Goal: Task Accomplishment & Management: Manage account settings

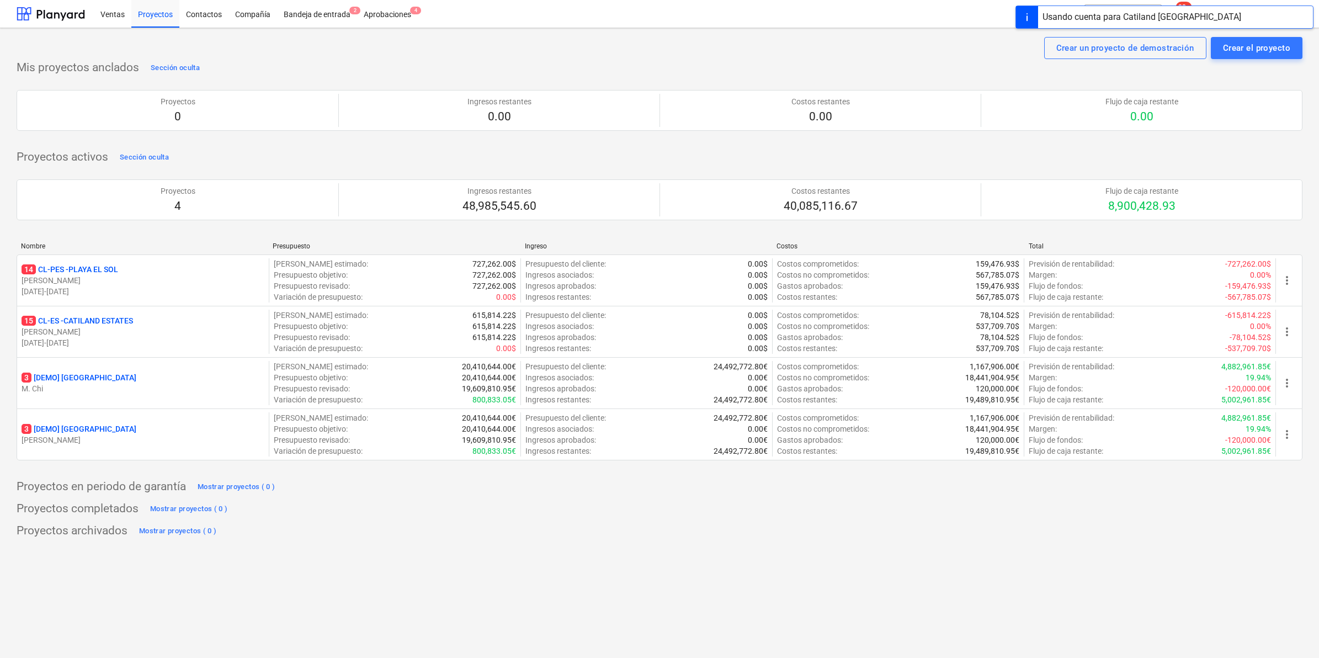
click at [672, 561] on div "Crear un proyecto de demostración Crear el proyecto Mis proyectos anclados Secc…" at bounding box center [659, 343] width 1319 height 630
click at [403, 14] on div "Aprobaciones 4" at bounding box center [387, 13] width 61 height 28
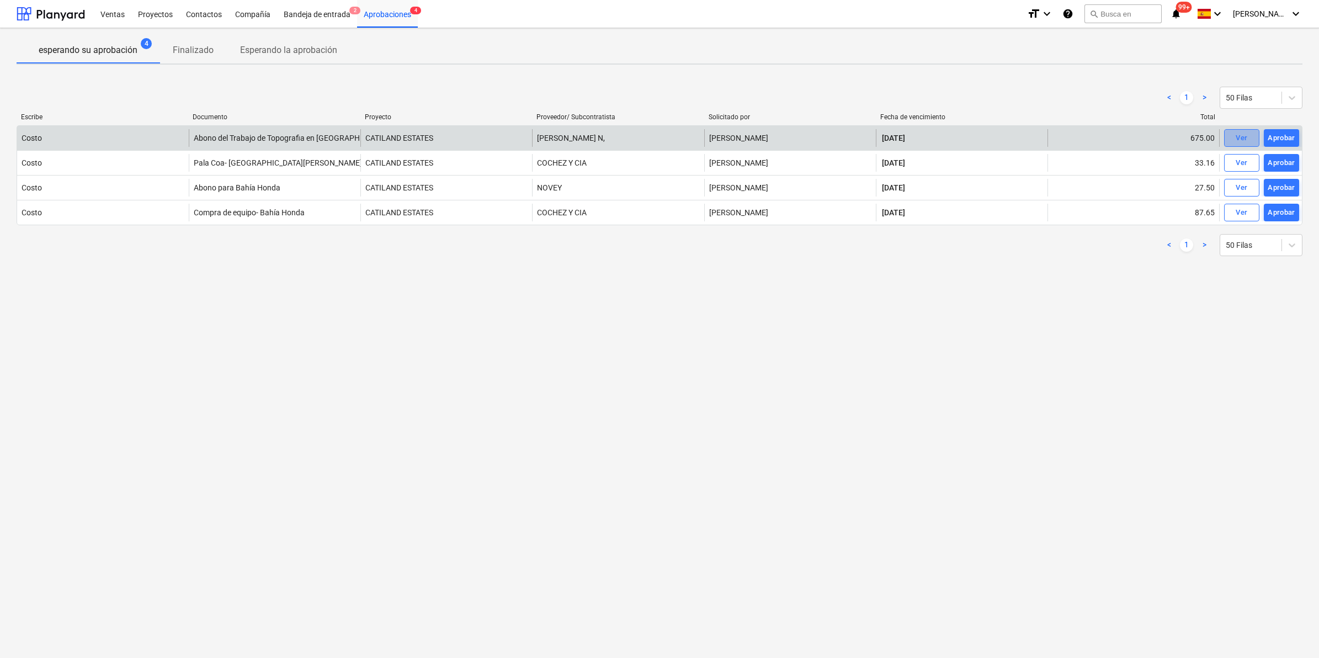
click at [1245, 137] on div "Ver" at bounding box center [1242, 138] width 12 height 13
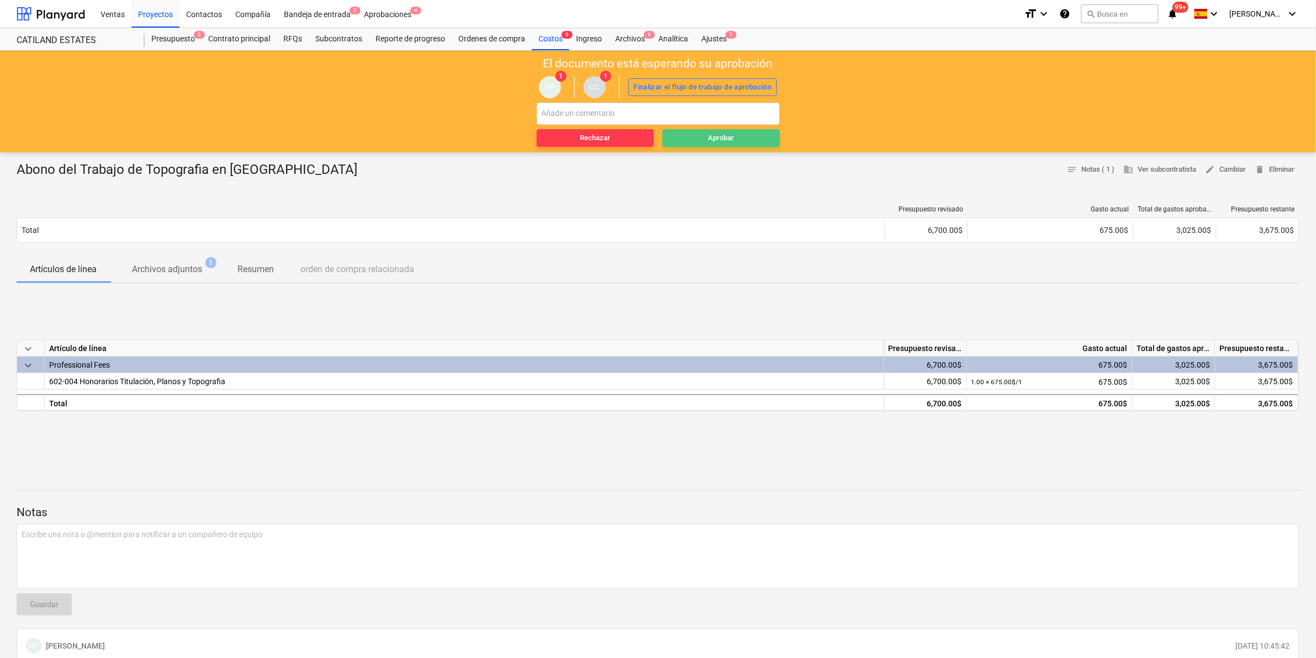
click at [730, 141] on div "Aprobar" at bounding box center [721, 138] width 26 height 13
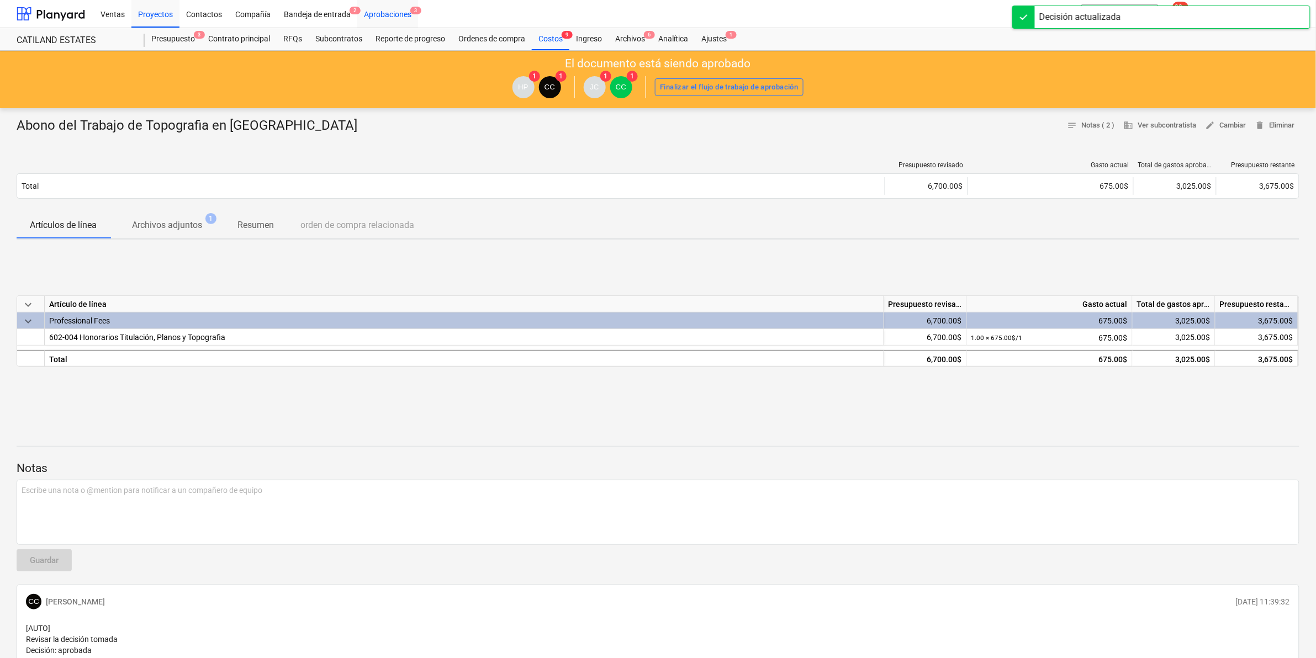
click at [384, 14] on div "Aprobaciones 3" at bounding box center [387, 13] width 61 height 28
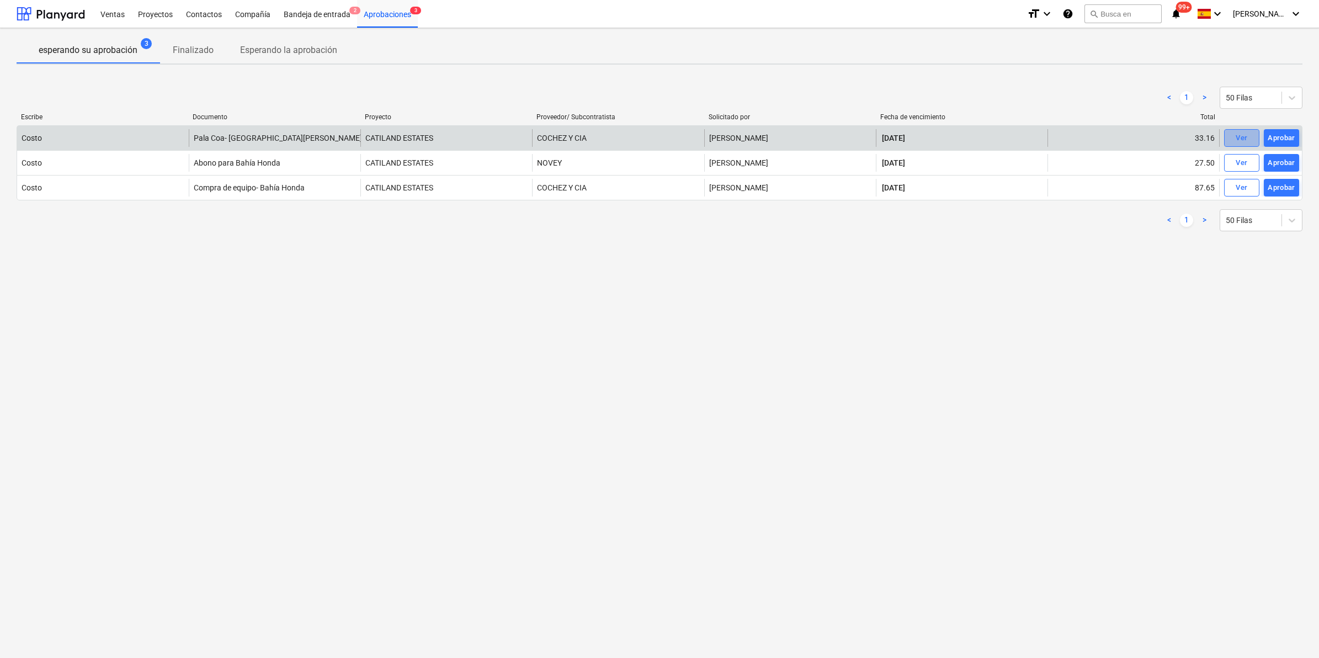
click at [1239, 134] on div "Ver" at bounding box center [1242, 138] width 12 height 13
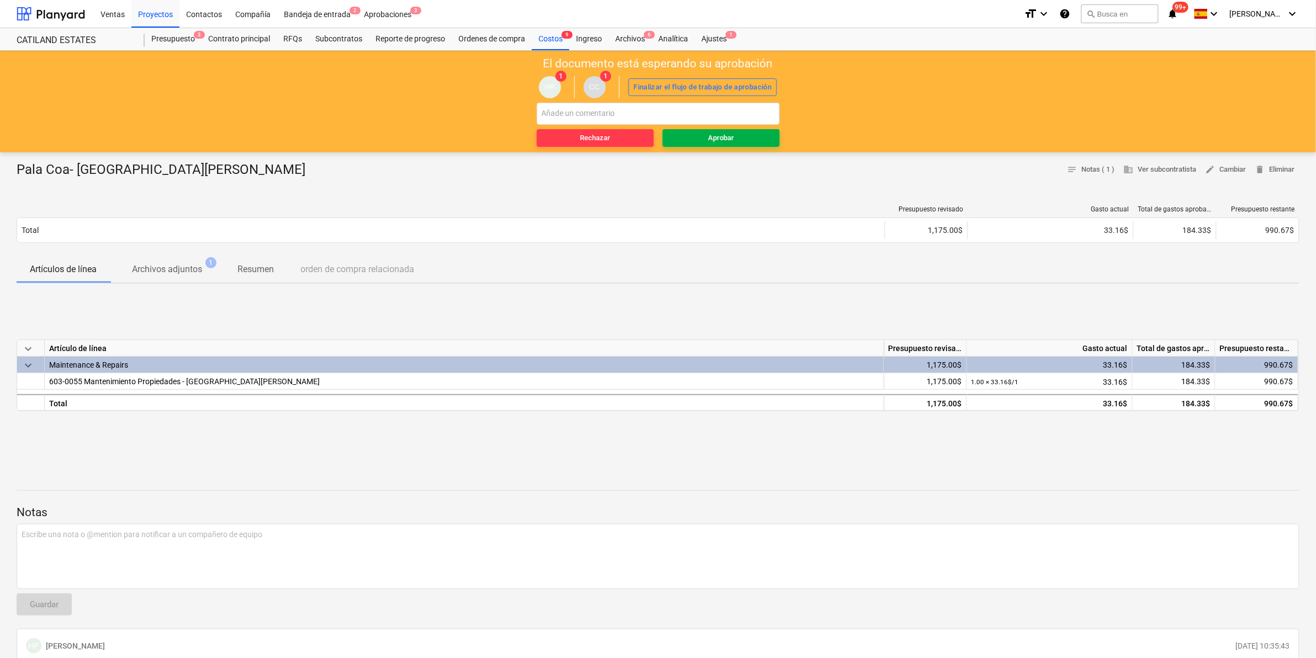
click at [702, 140] on span "Aprobar" at bounding box center [721, 138] width 108 height 13
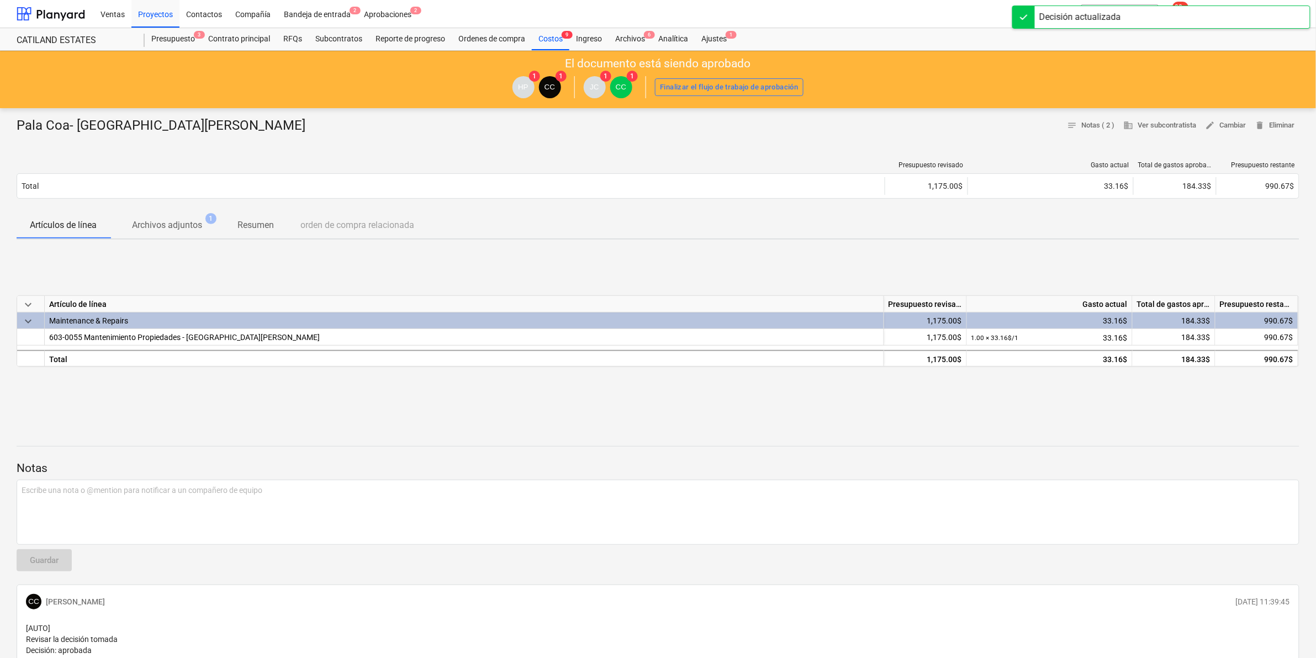
click at [829, 464] on p "Notas" at bounding box center [658, 468] width 1282 height 15
click at [370, 12] on div "Aprobaciones 2" at bounding box center [387, 13] width 61 height 28
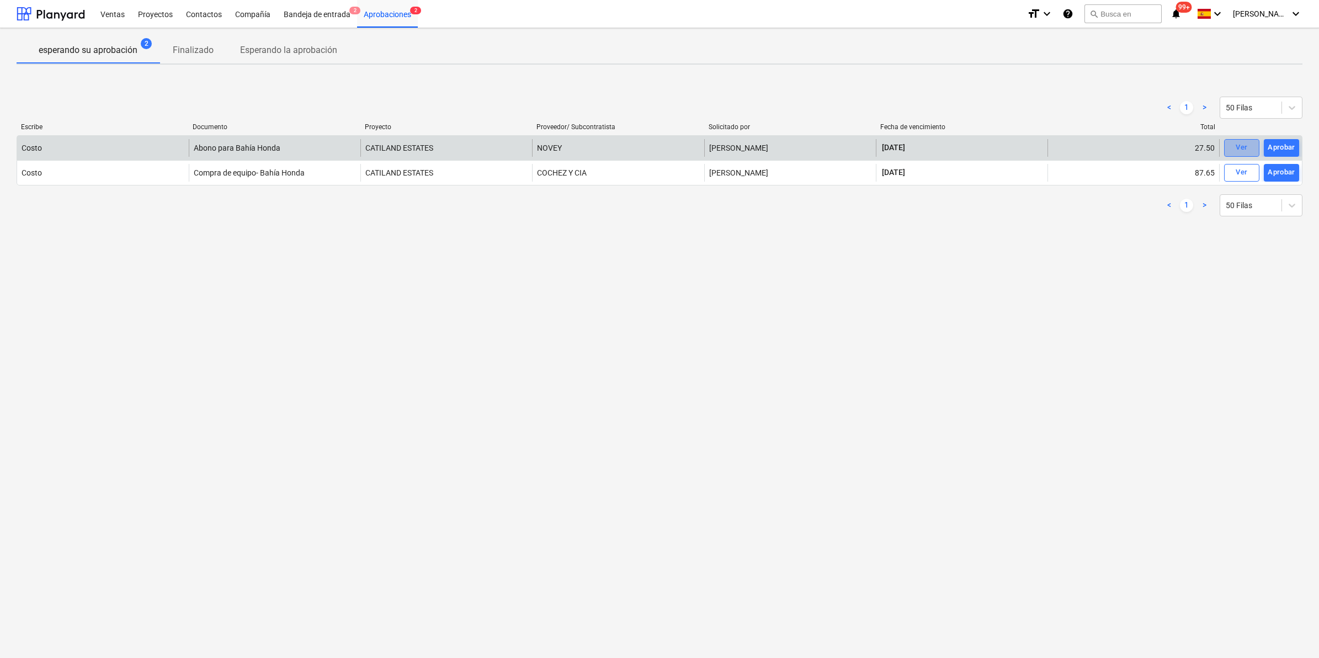
click at [1243, 142] on div "Ver" at bounding box center [1242, 147] width 12 height 13
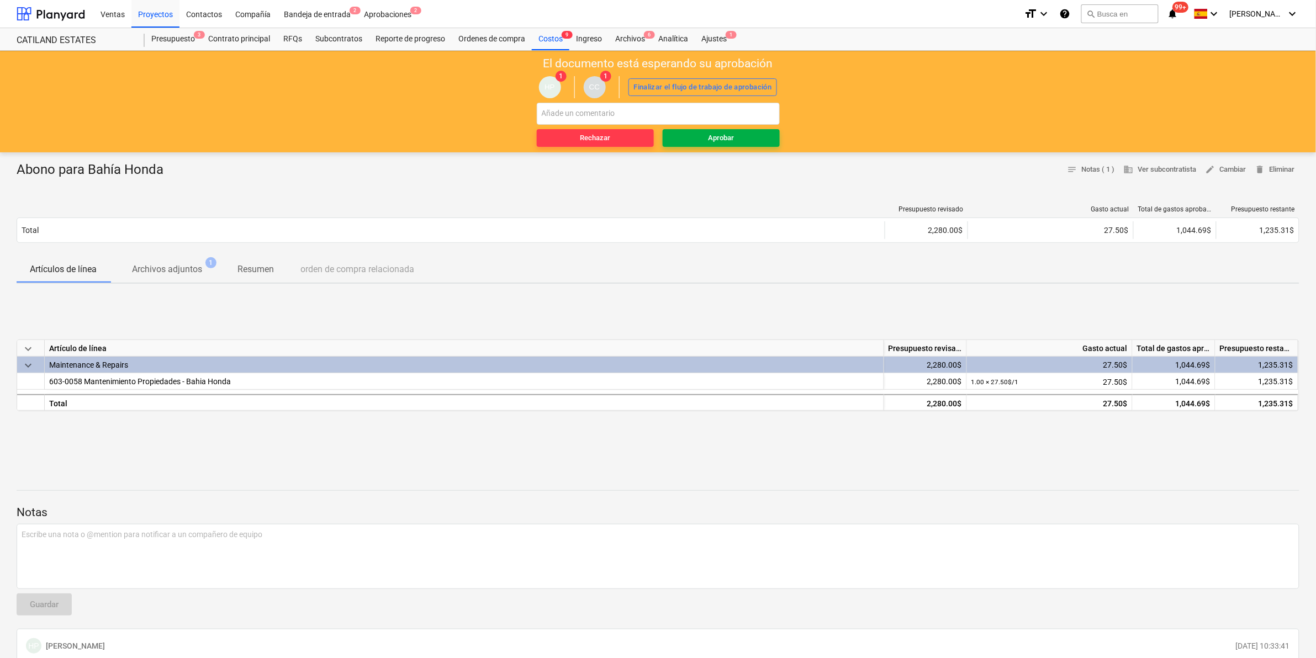
click at [716, 135] on div "Aprobar" at bounding box center [721, 138] width 26 height 13
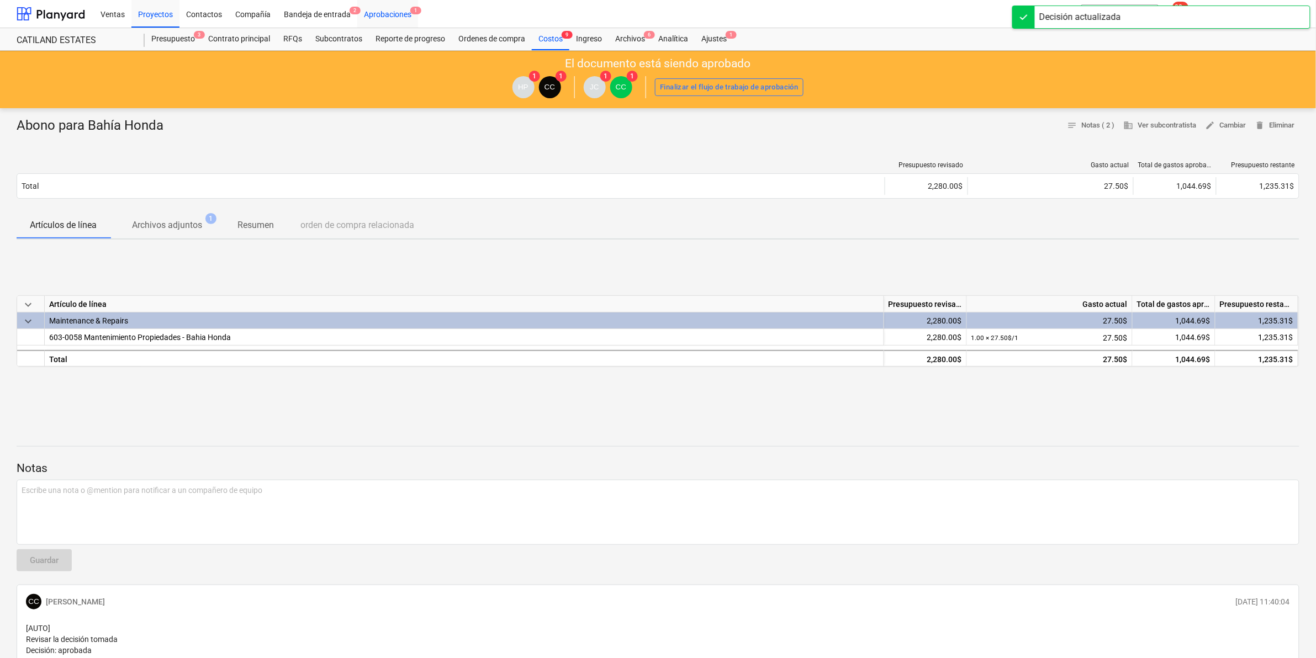
click at [401, 12] on div "Aprobaciones 1" at bounding box center [387, 13] width 61 height 28
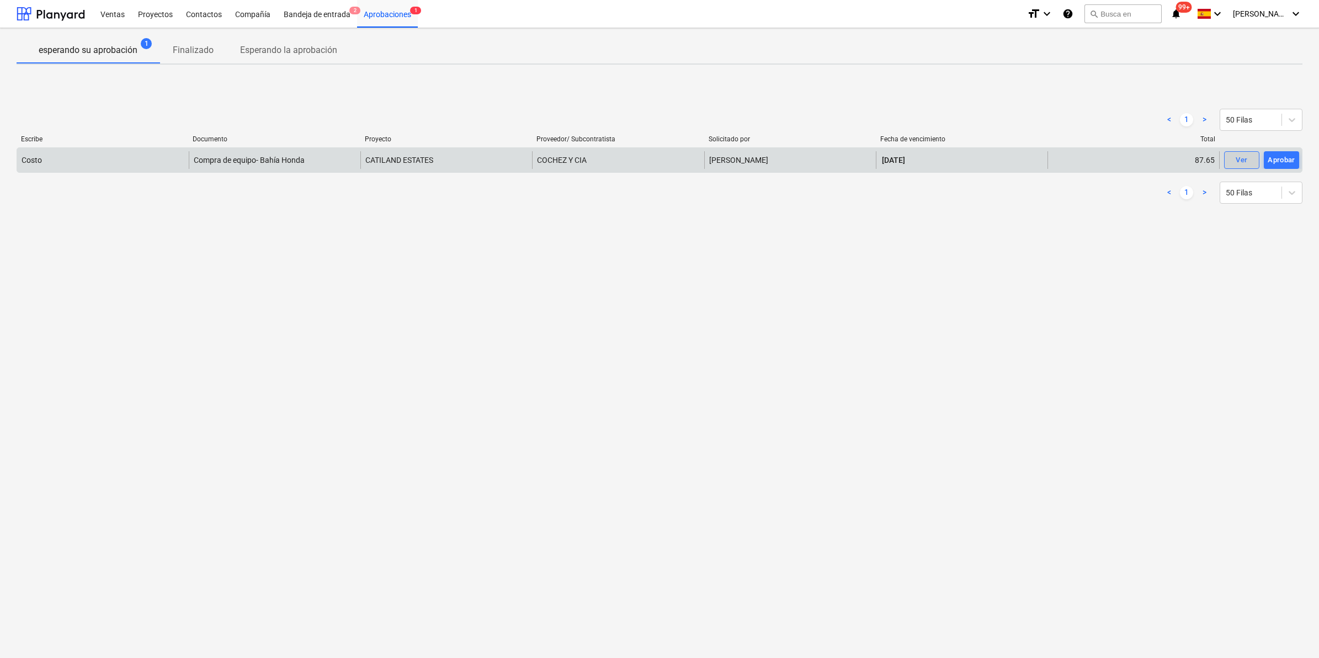
click at [1232, 163] on span "Ver" at bounding box center [1242, 160] width 24 height 13
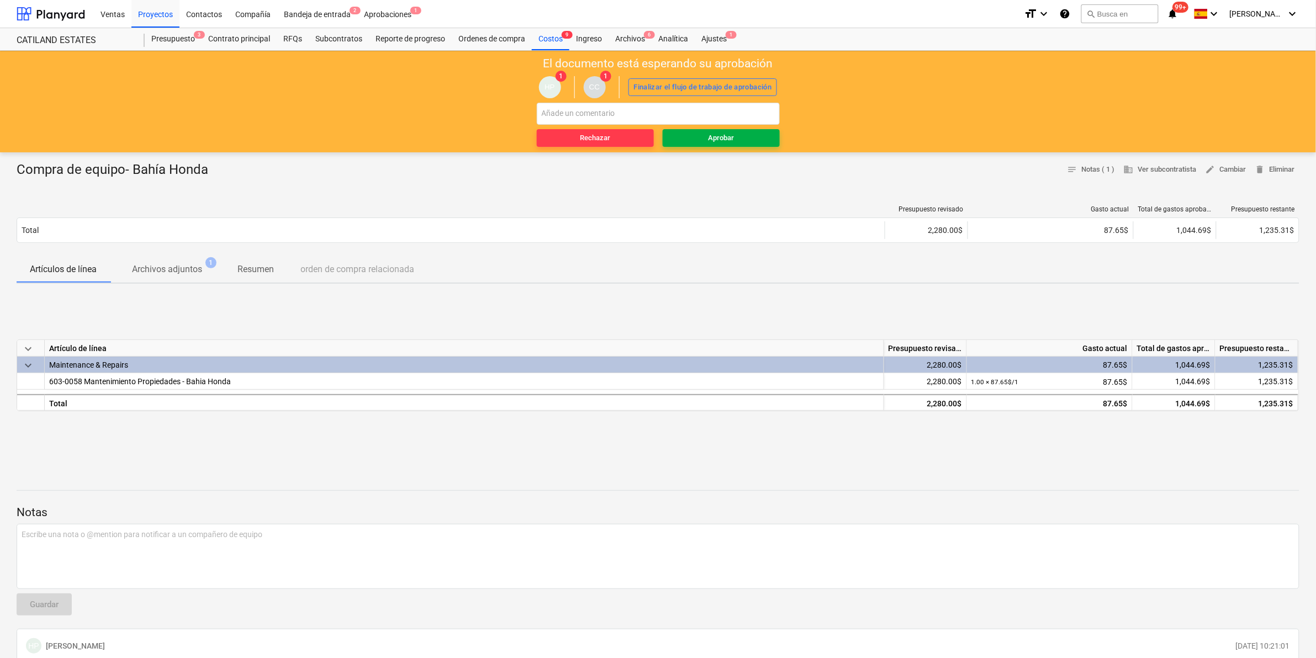
click at [732, 139] on div "Aprobar" at bounding box center [721, 138] width 26 height 13
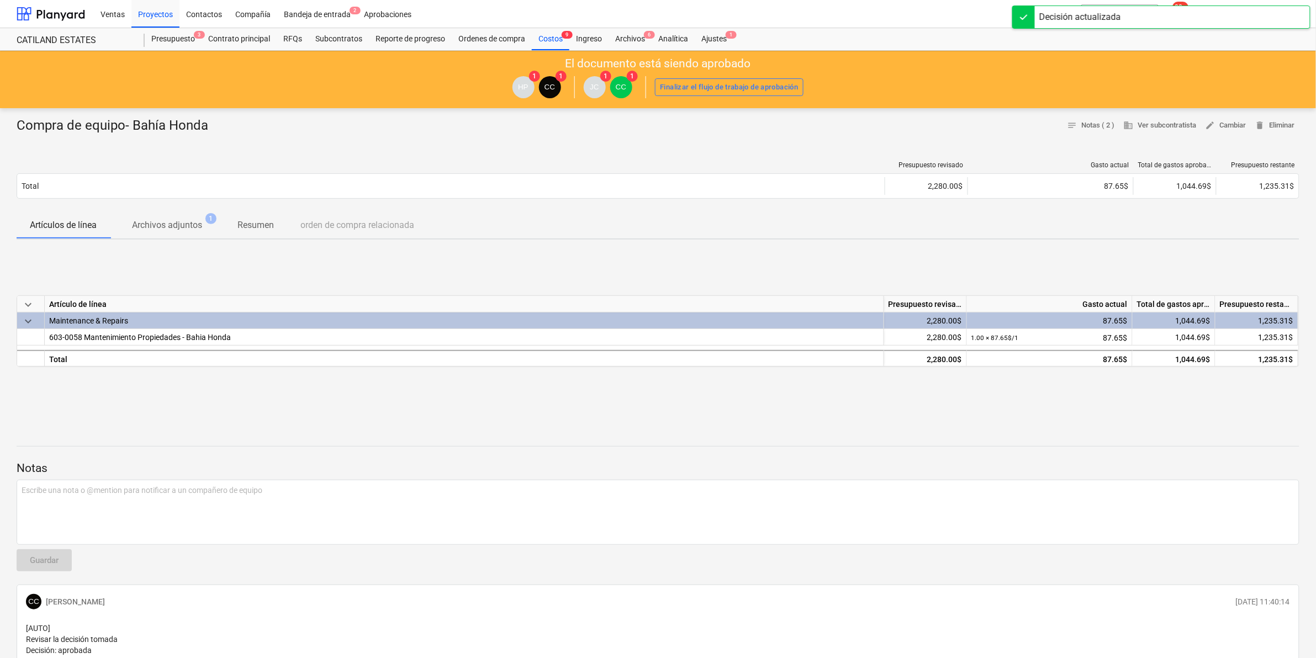
click at [443, 9] on div "Ventas Proyectos Contactos Compañía Bandeja de entrada 2 Aprobaciones" at bounding box center [554, 14] width 921 height 28
click at [724, 44] on div "Ajustes 1" at bounding box center [714, 39] width 39 height 22
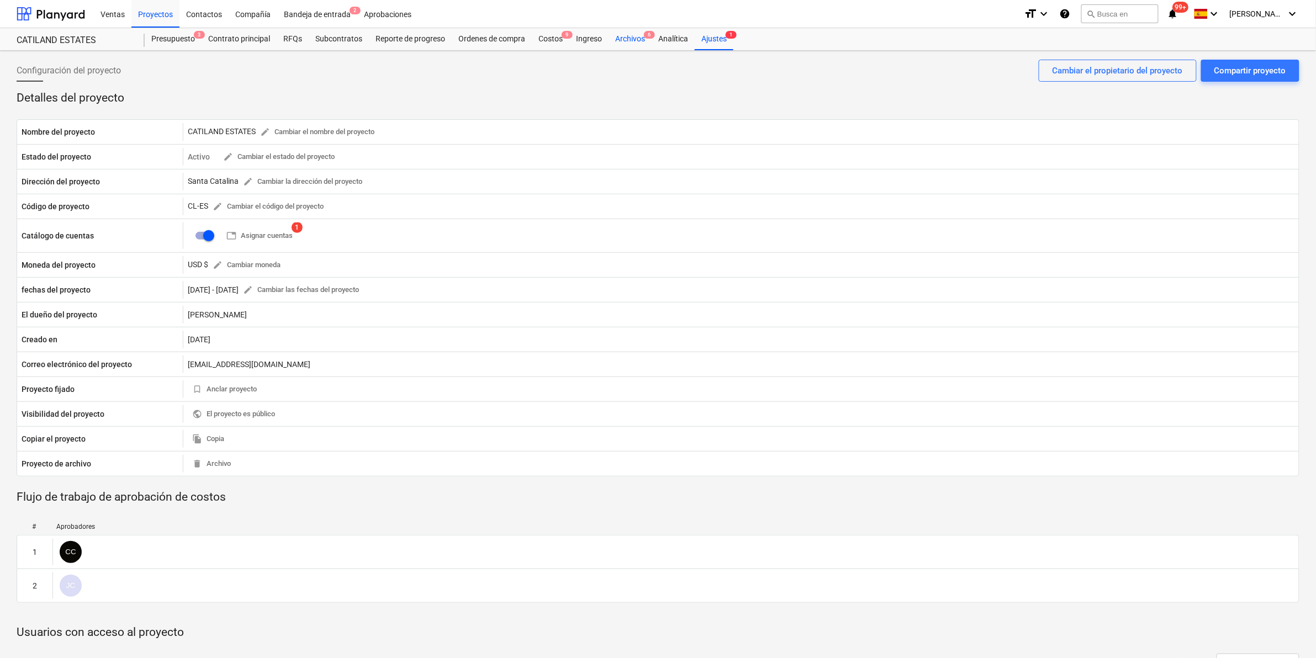
click at [627, 43] on div "Archivos 6" at bounding box center [629, 39] width 43 height 22
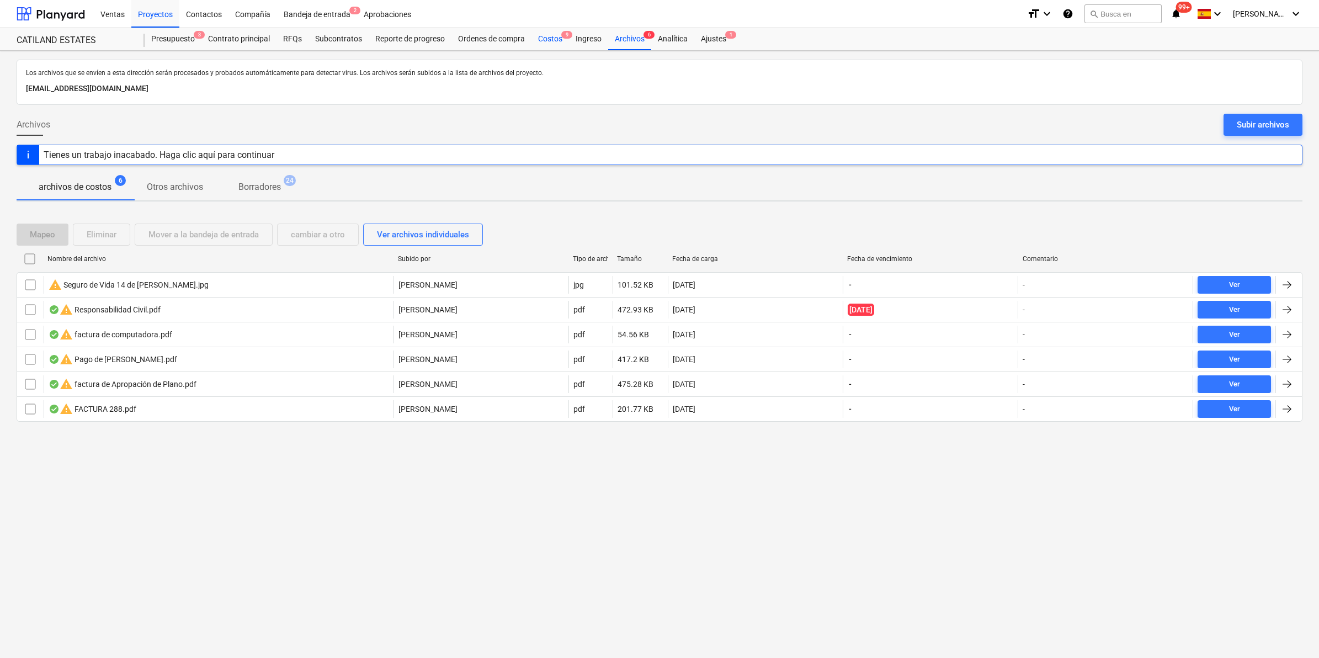
click at [542, 43] on div "Costos 9" at bounding box center [551, 39] width 38 height 22
